Goal: Task Accomplishment & Management: Complete application form

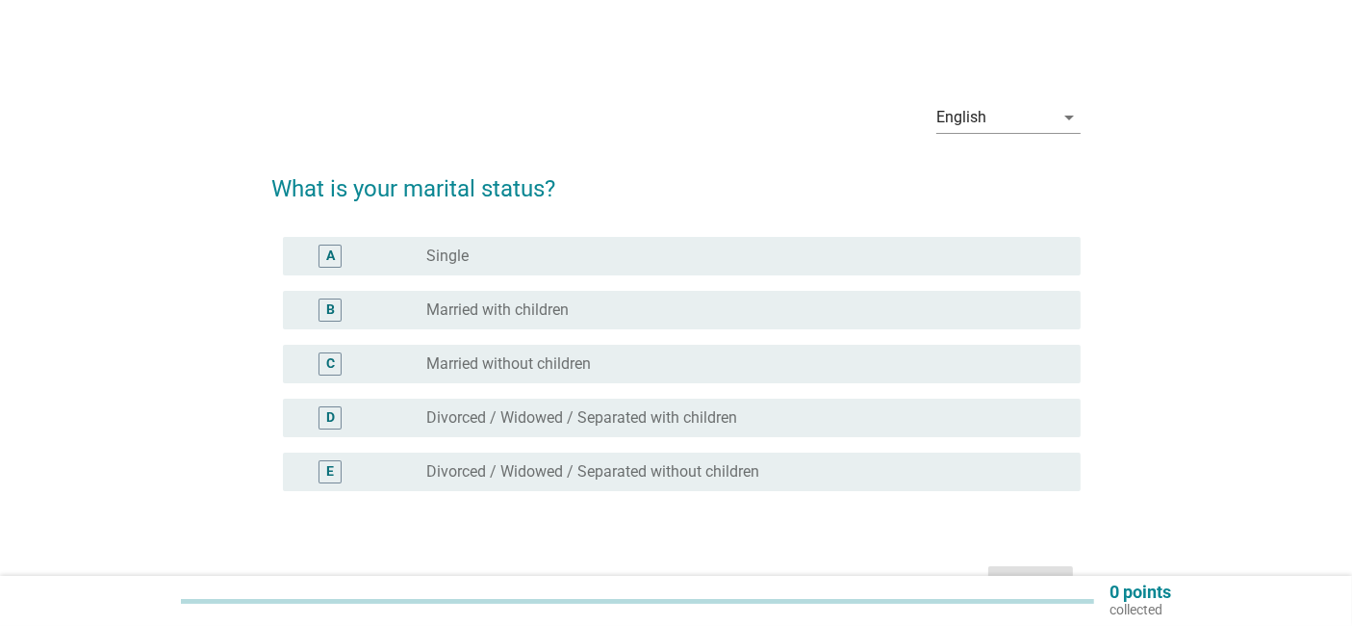
click at [539, 357] on label "Married without children" at bounding box center [508, 363] width 165 height 19
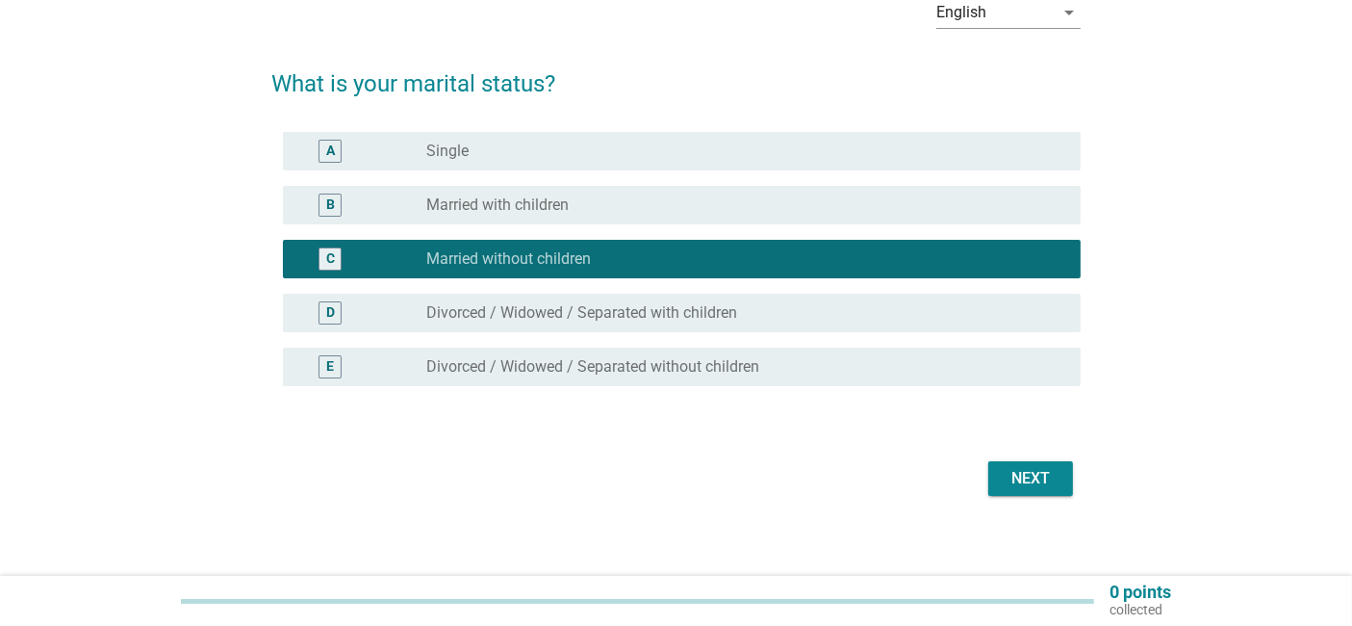
click at [1043, 469] on div "Next" at bounding box center [1031, 478] width 54 height 23
